Goal: Transaction & Acquisition: Purchase product/service

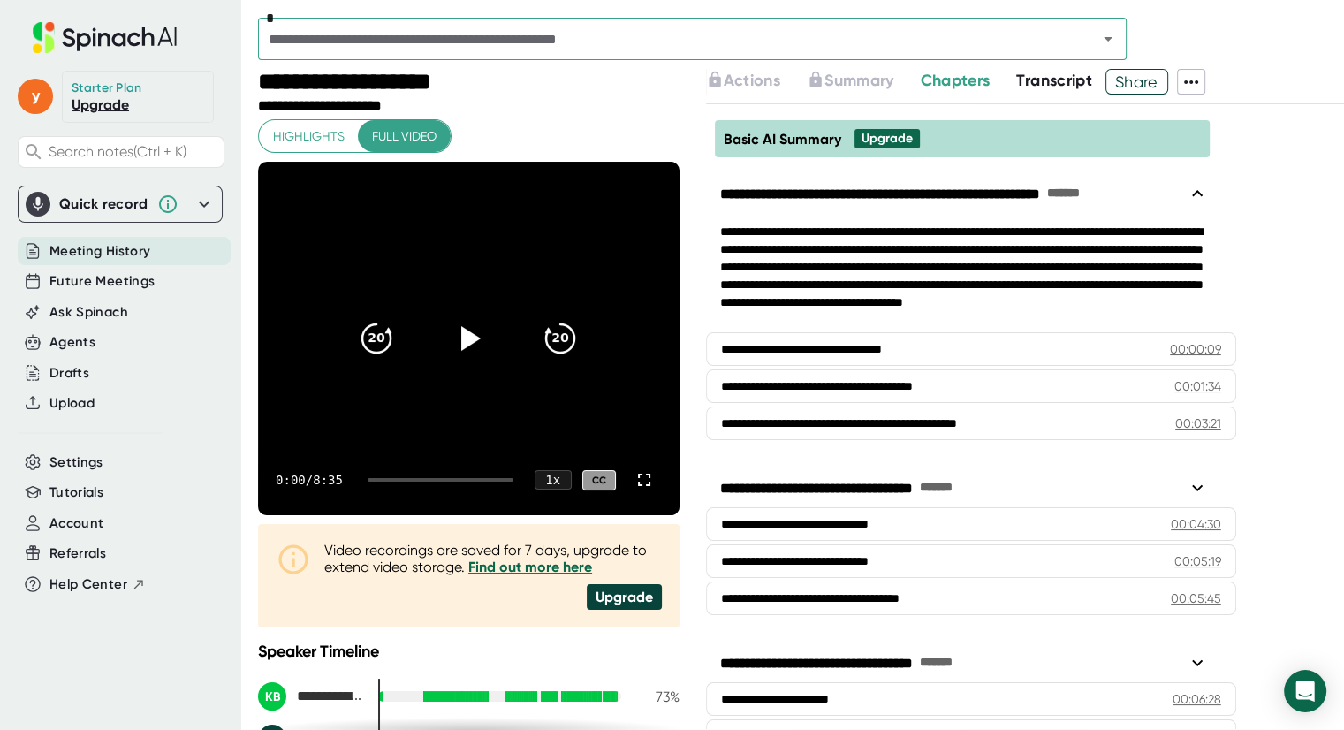
click at [102, 255] on span "Meeting History" at bounding box center [99, 251] width 101 height 20
click at [453, 329] on icon at bounding box center [468, 338] width 44 height 44
click at [458, 334] on icon at bounding box center [469, 339] width 22 height 26
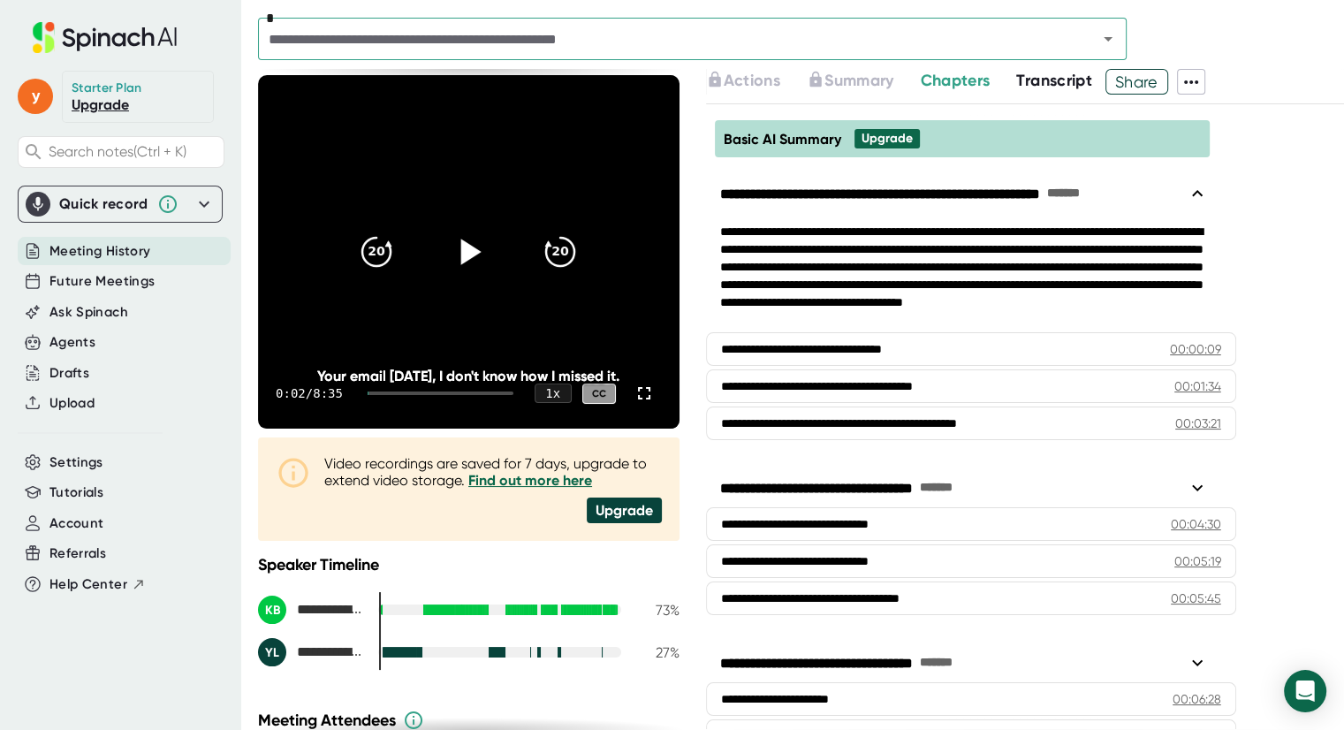
scroll to position [85, 0]
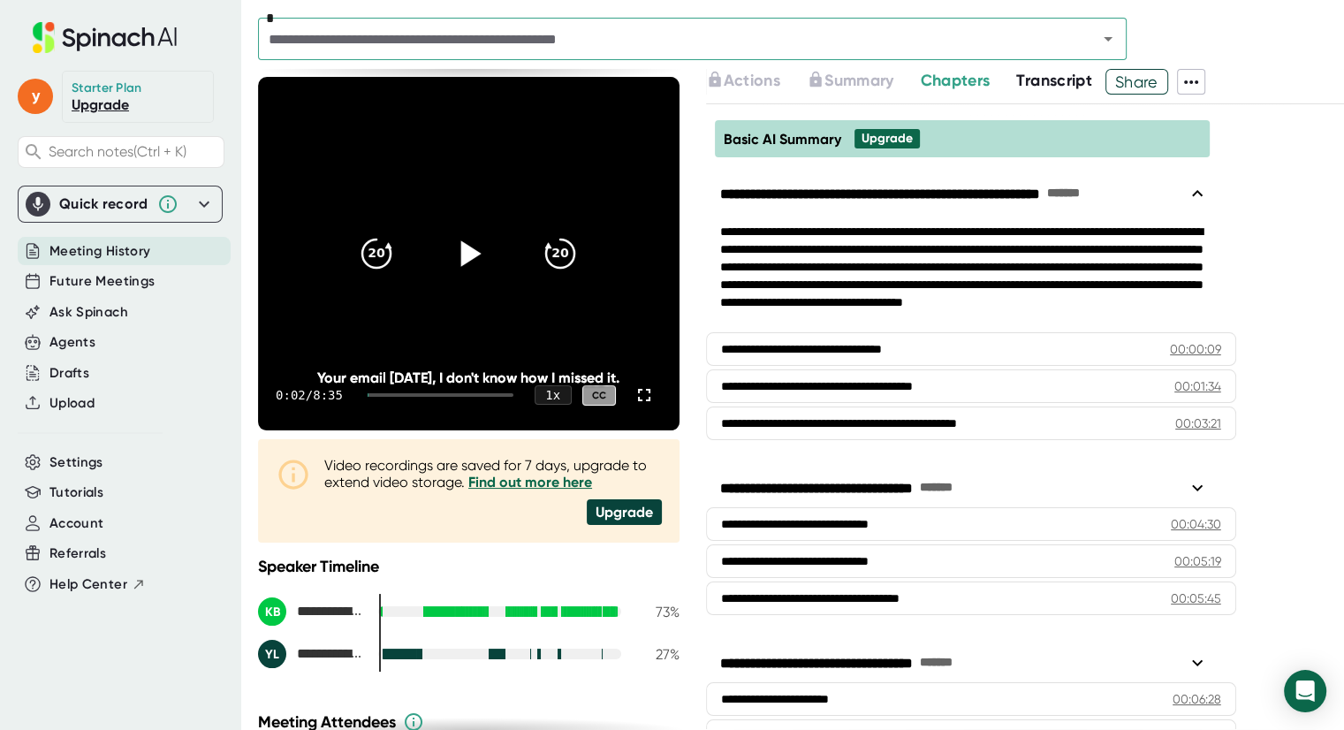
click at [97, 248] on span "Meeting History" at bounding box center [99, 251] width 101 height 20
click at [1028, 29] on input "text" at bounding box center [666, 39] width 806 height 25
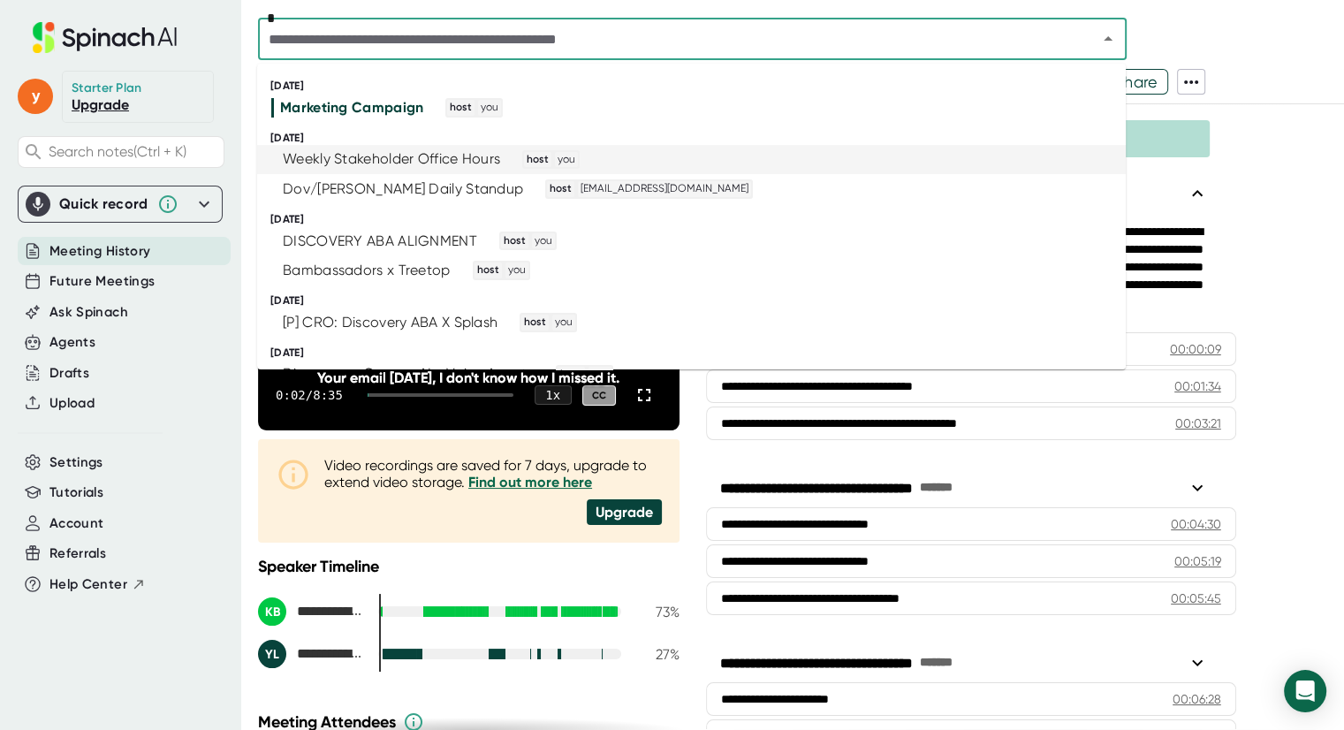
click at [405, 159] on div "Weekly Stakeholder Office Hours" at bounding box center [391, 159] width 217 height 18
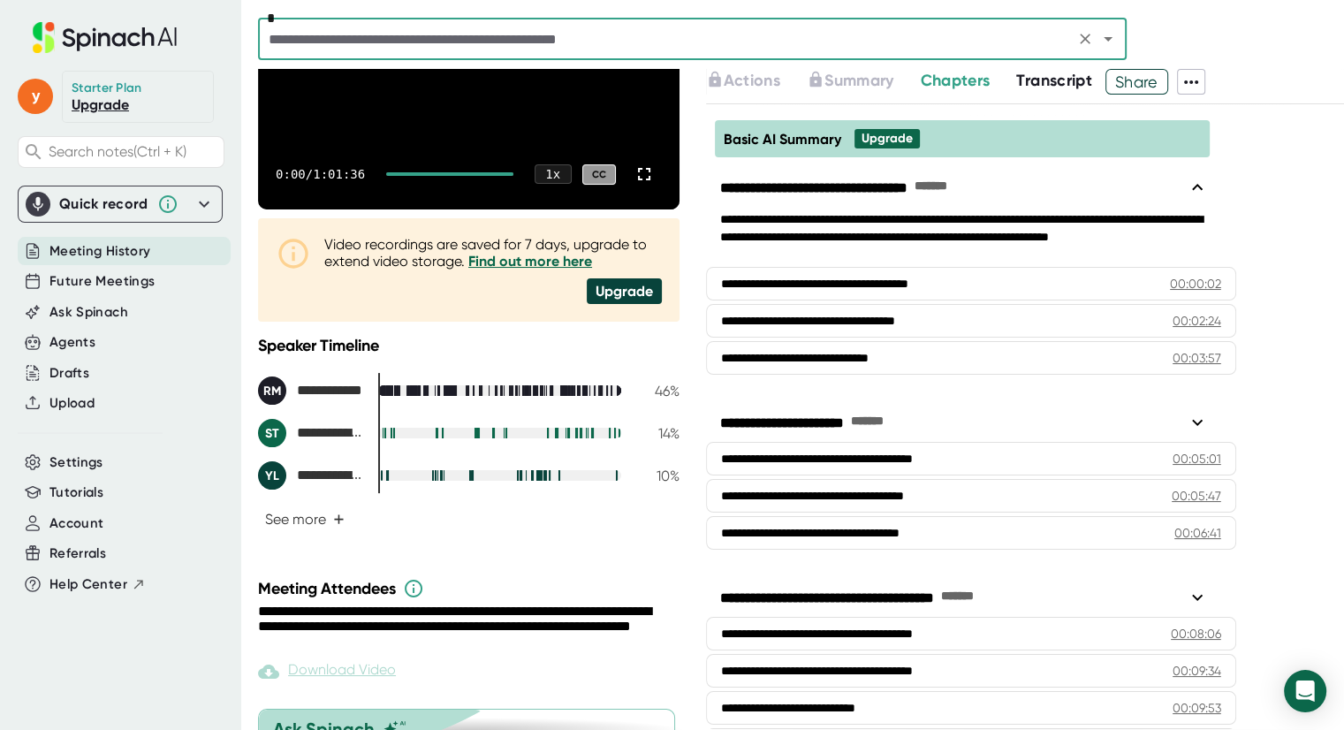
scroll to position [307, 0]
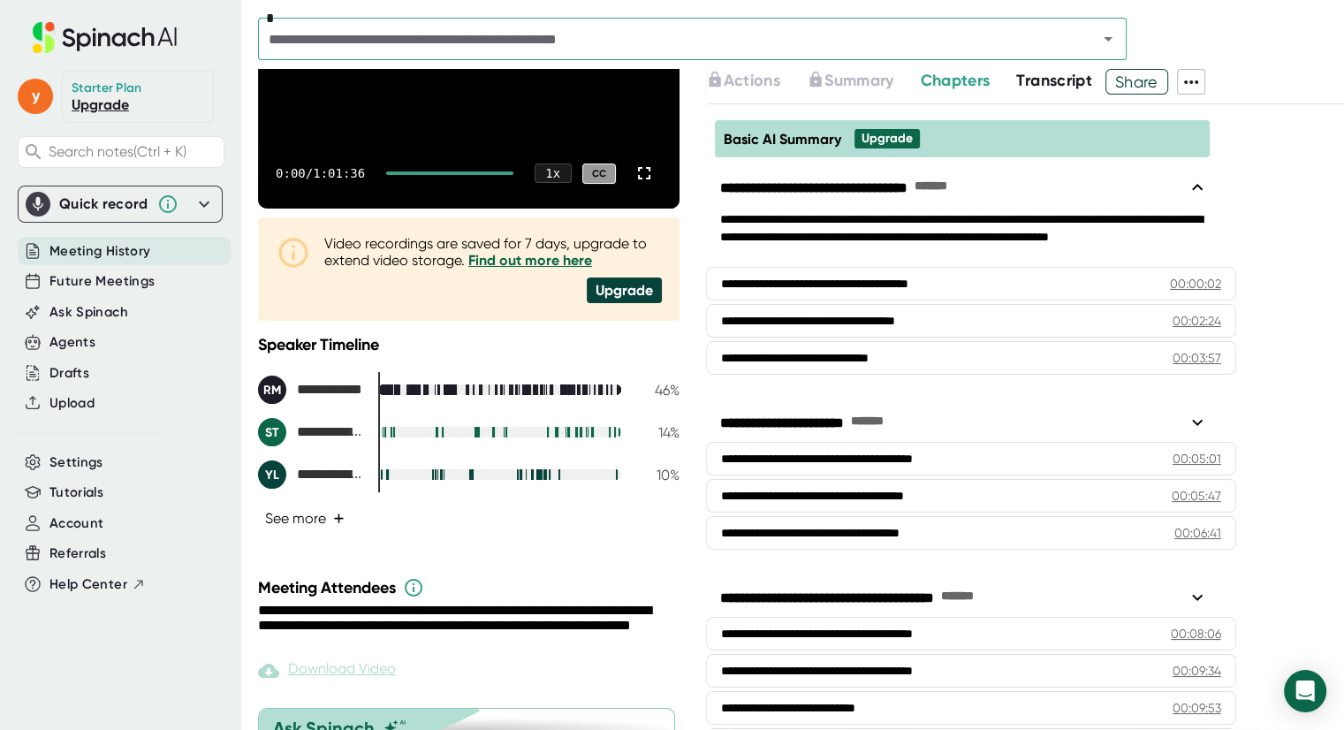
click at [311, 517] on button "See more +" at bounding box center [305, 518] width 94 height 31
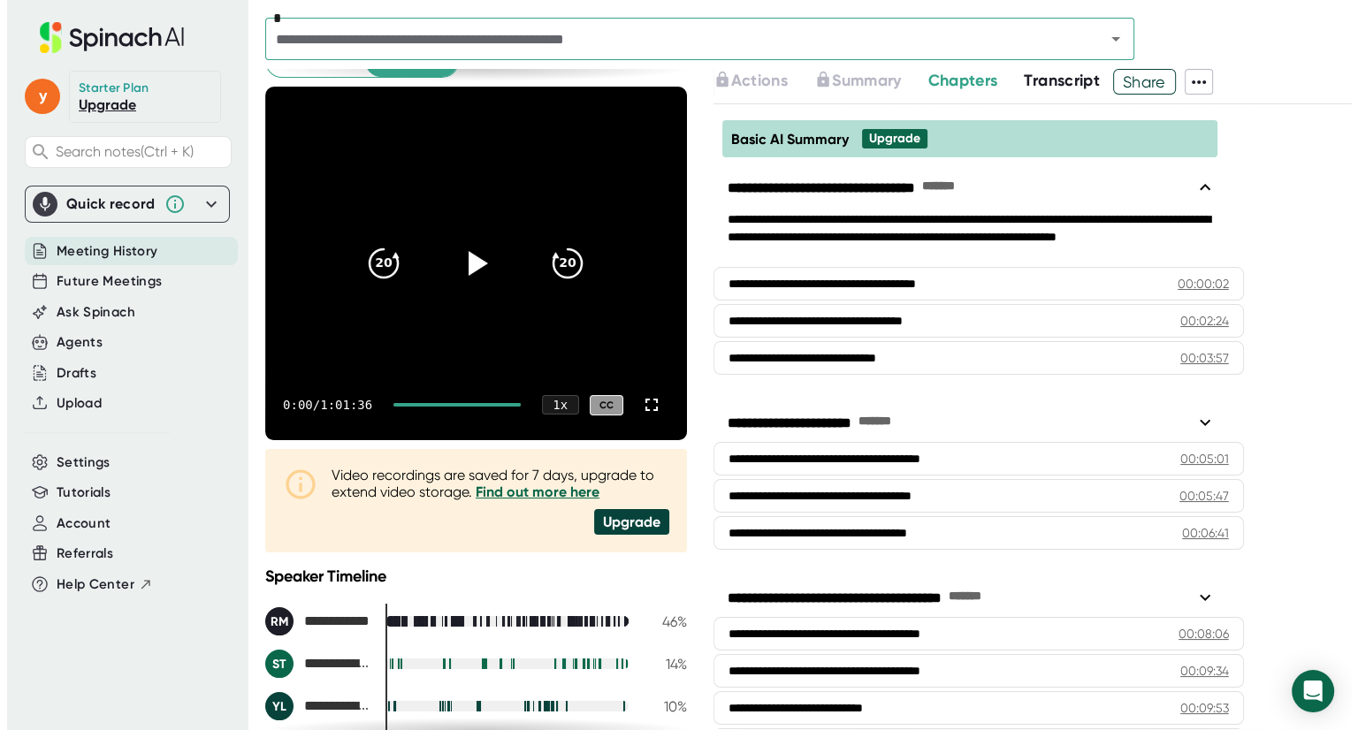
scroll to position [58, 0]
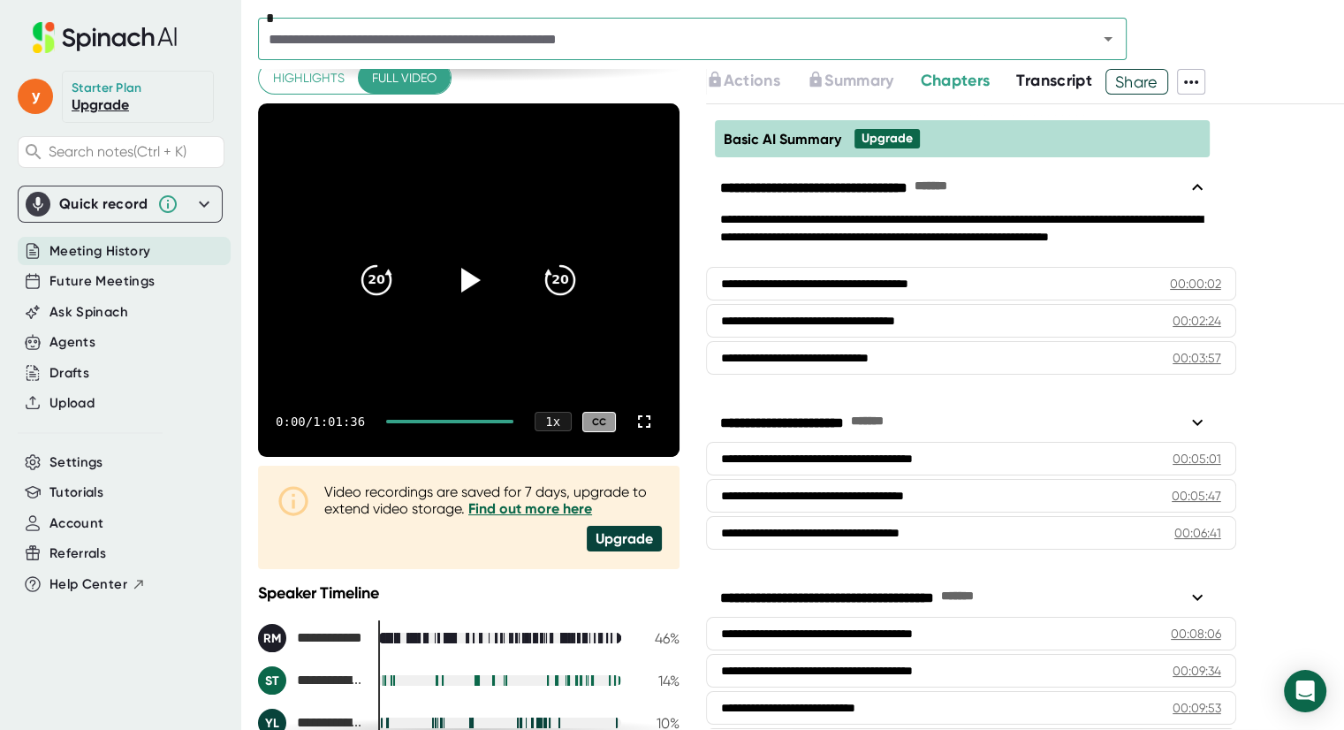
click at [516, 510] on link "Find out more here" at bounding box center [530, 508] width 124 height 17
click at [620, 540] on div "Upgrade" at bounding box center [624, 539] width 75 height 26
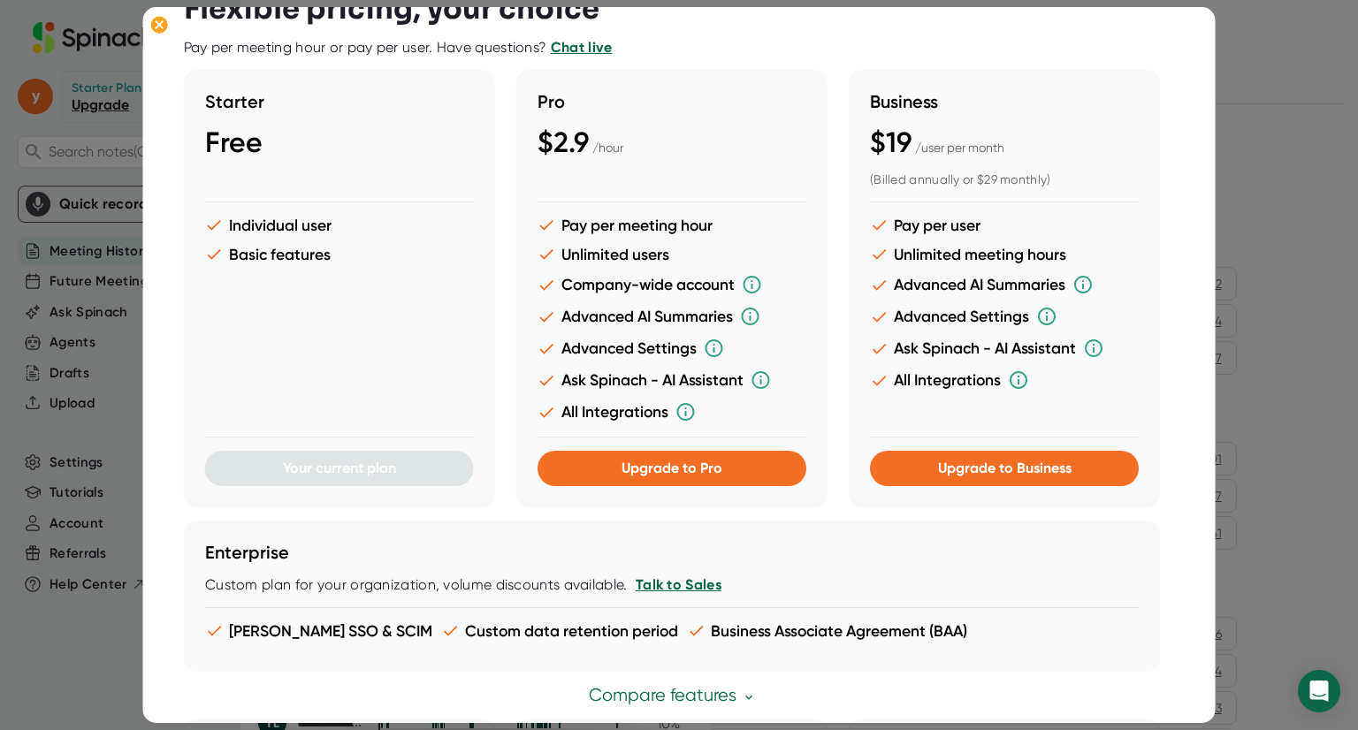
scroll to position [0, 0]
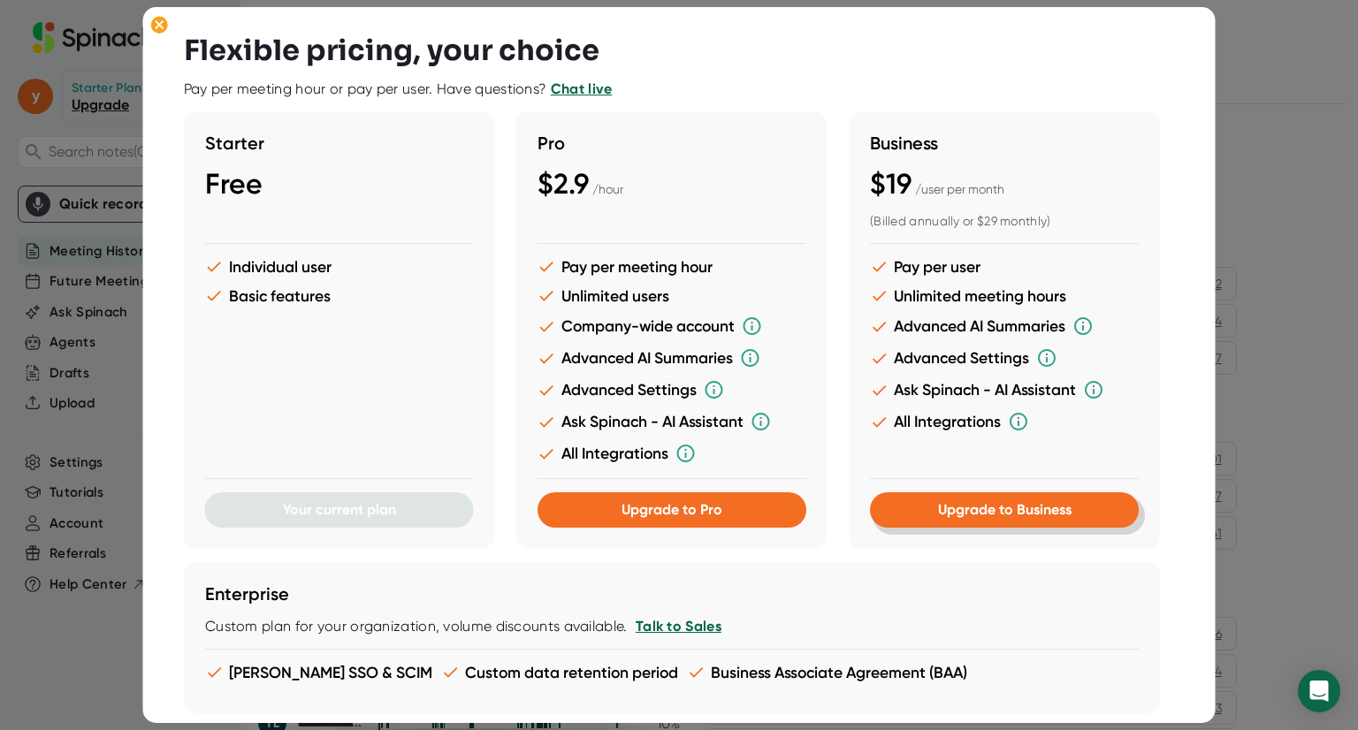
click at [983, 510] on span "Upgrade to Business" at bounding box center [1003, 509] width 133 height 17
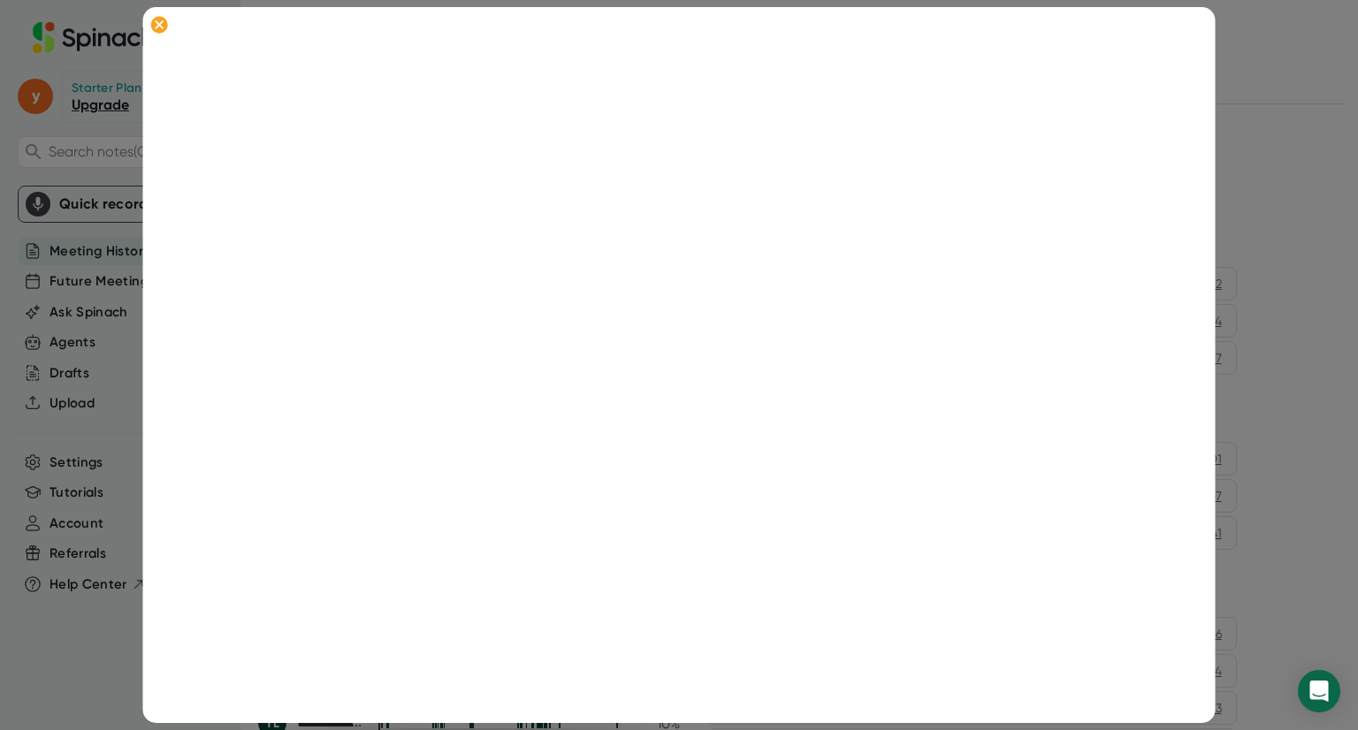
scroll to position [368, 0]
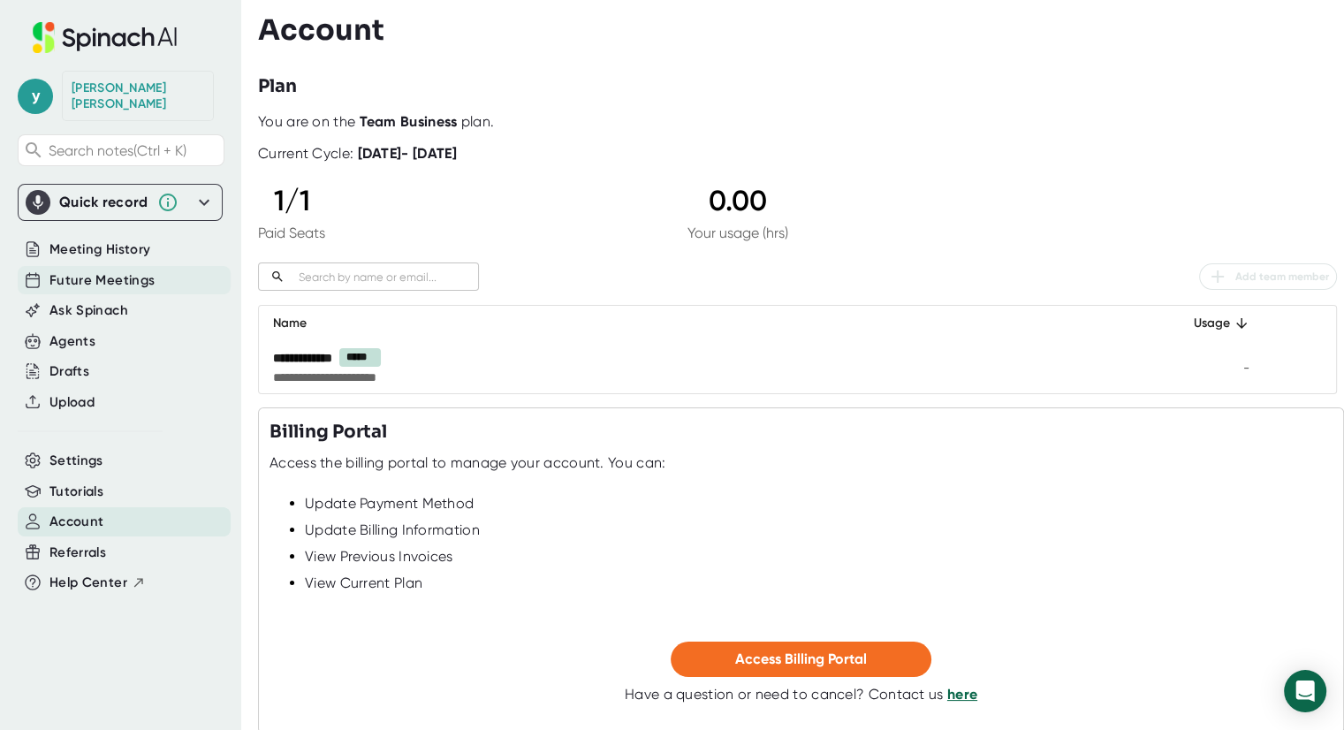
click at [93, 270] on span "Future Meetings" at bounding box center [101, 280] width 105 height 20
